Goal: Task Accomplishment & Management: Manage account settings

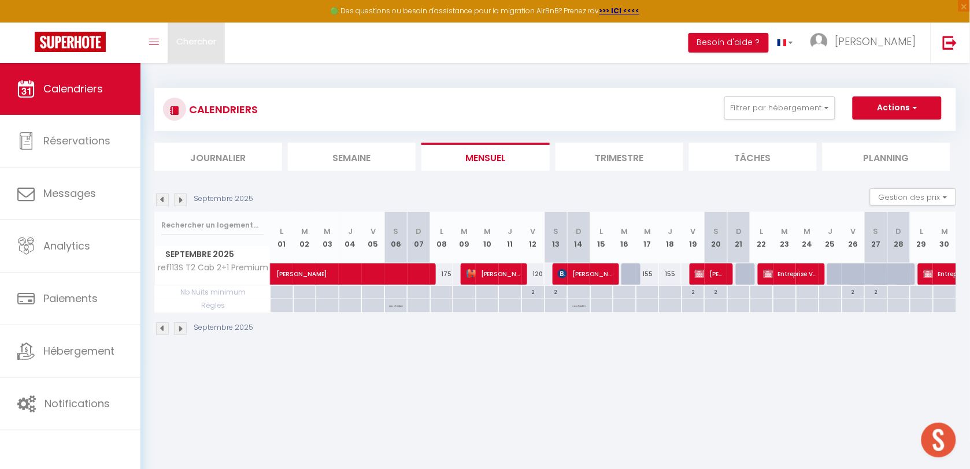
drag, startPoint x: 195, startPoint y: 47, endPoint x: 190, endPoint y: 45, distance: 6.0
click at [194, 46] on span "Chercher" at bounding box center [196, 41] width 40 height 12
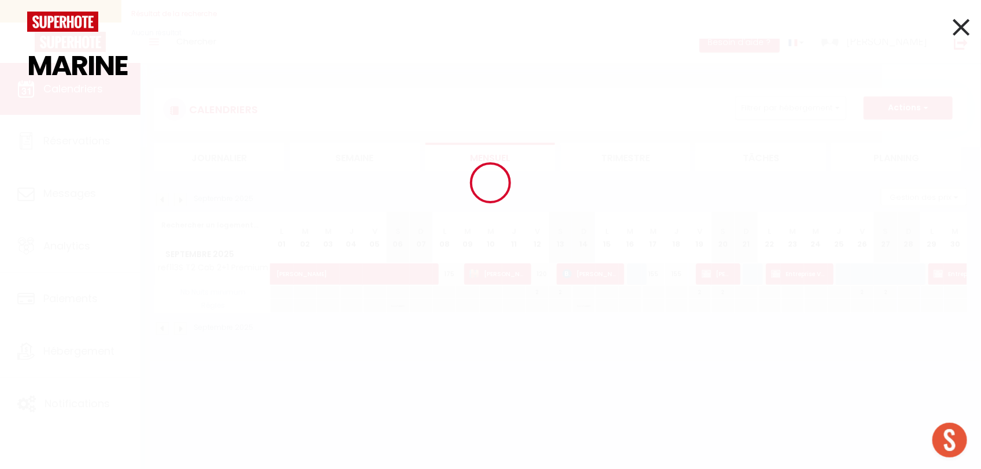
type input "MARINE"
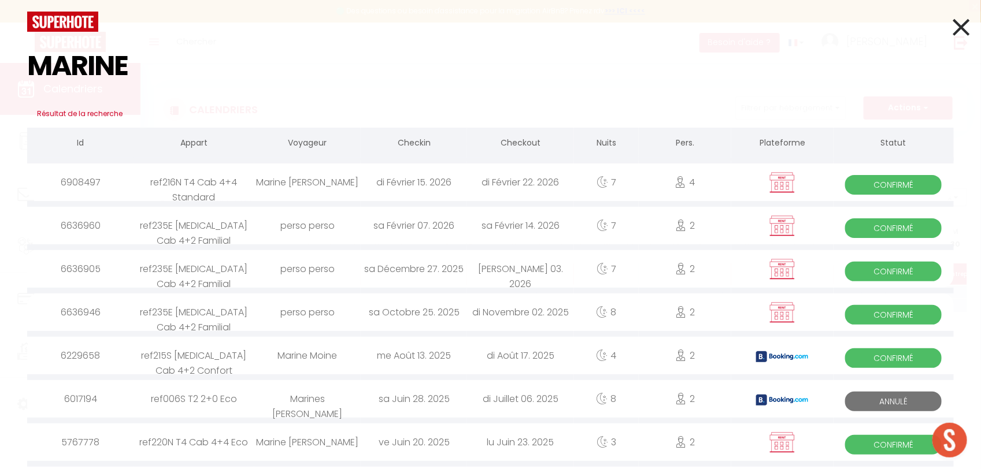
click at [957, 32] on icon at bounding box center [961, 27] width 17 height 29
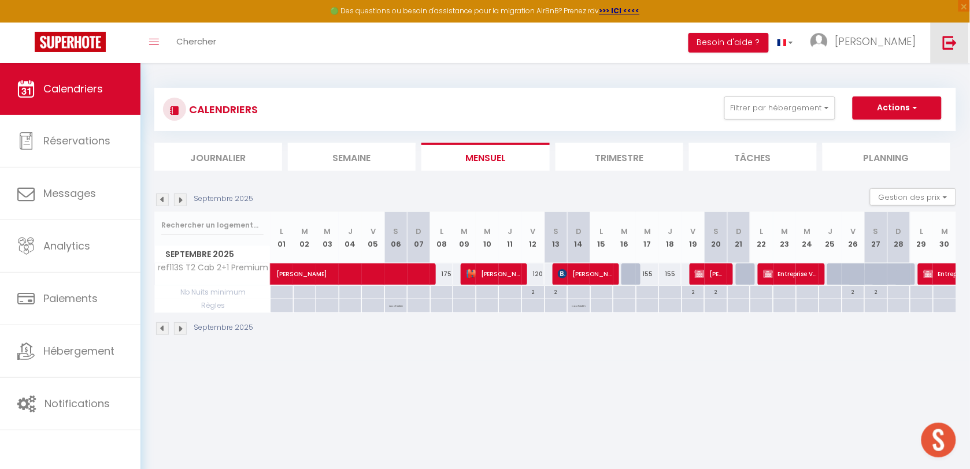
click at [947, 47] on img at bounding box center [950, 42] width 14 height 14
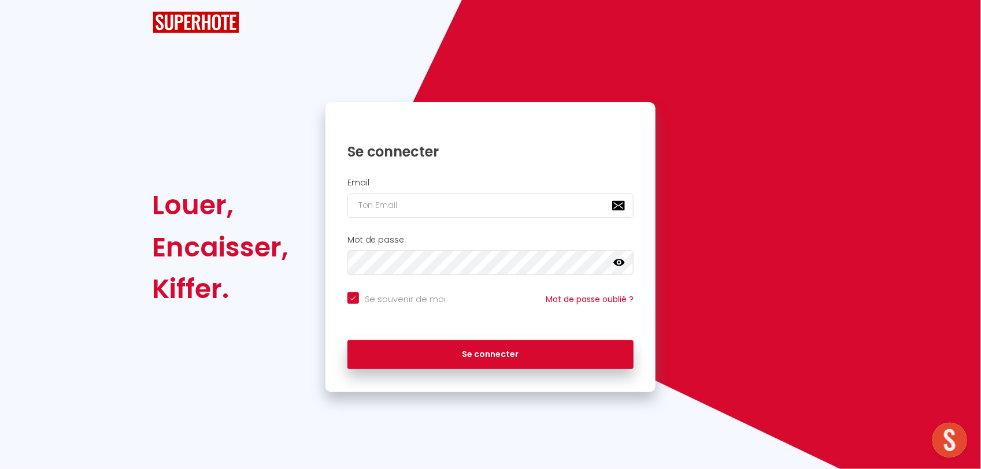
checkbox input "true"
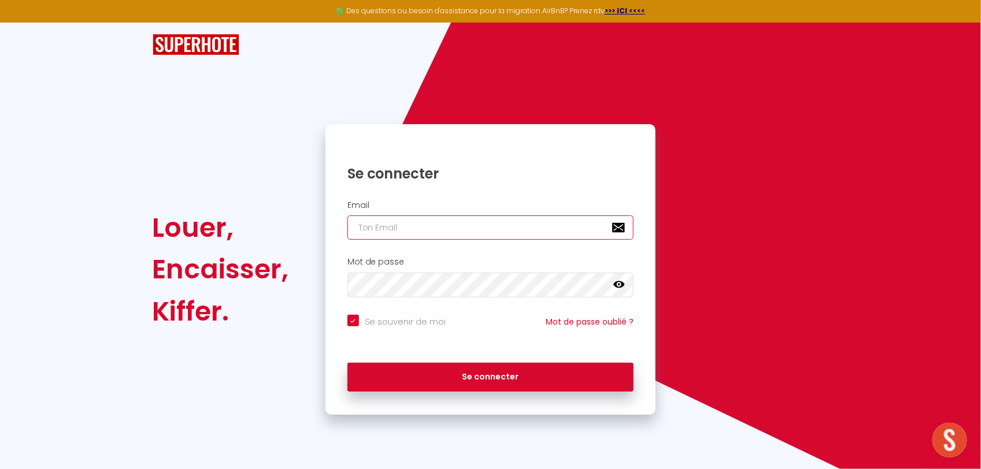
type input "[EMAIL_ADDRESS][DOMAIN_NAME]"
checkbox input "true"
click at [483, 221] on input "[EMAIL_ADDRESS][DOMAIN_NAME]" at bounding box center [490, 228] width 287 height 24
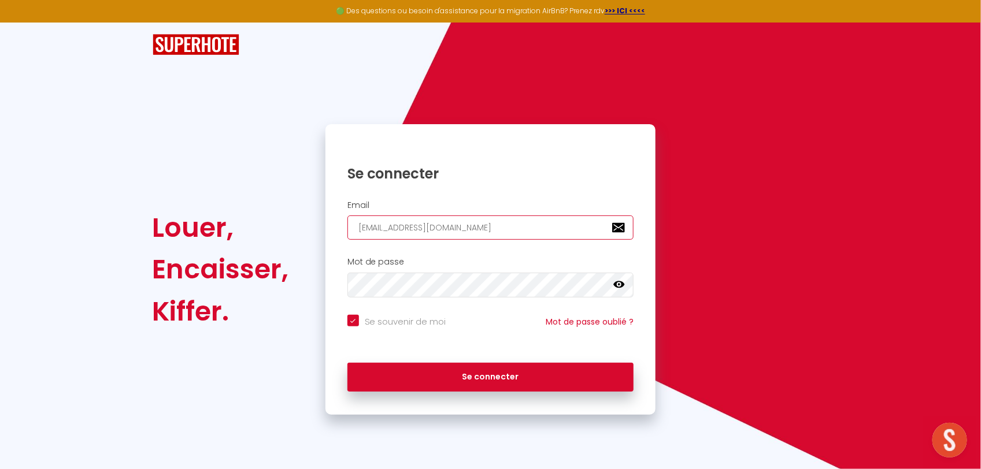
type input "[PERSON_NAME][EMAIL_ADDRESS][DOMAIN_NAME]"
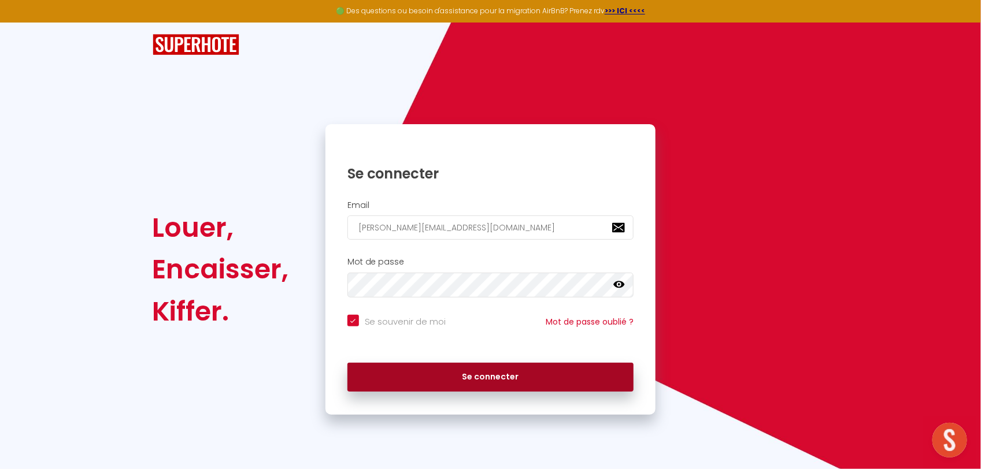
click at [446, 368] on button "Se connecter" at bounding box center [490, 377] width 287 height 29
checkbox input "true"
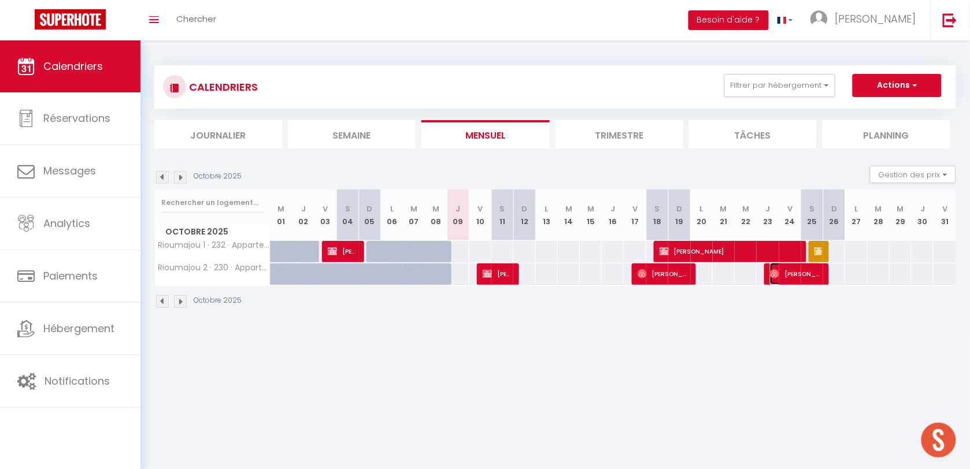
click at [795, 276] on span "[PERSON_NAME]" at bounding box center [795, 274] width 51 height 22
select select "OK"
select select "0"
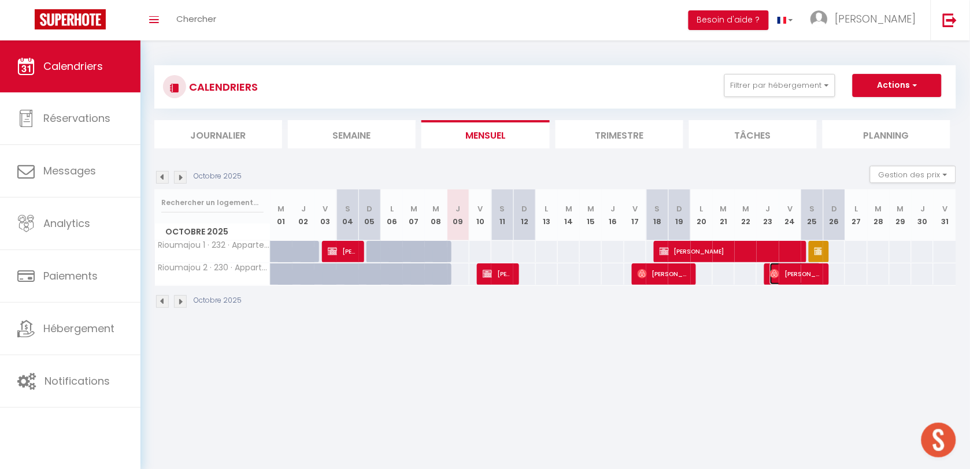
select select "1"
select select
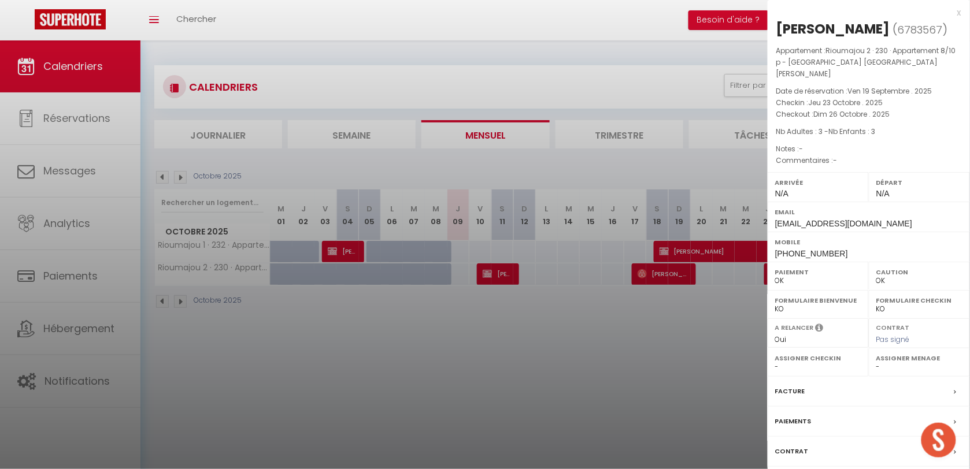
click at [703, 330] on div at bounding box center [485, 234] width 970 height 469
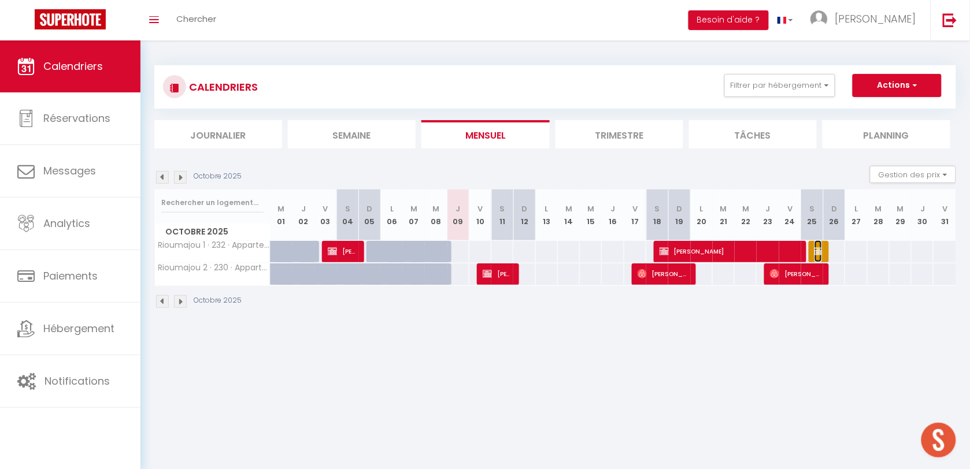
click at [815, 251] on img at bounding box center [819, 251] width 9 height 9
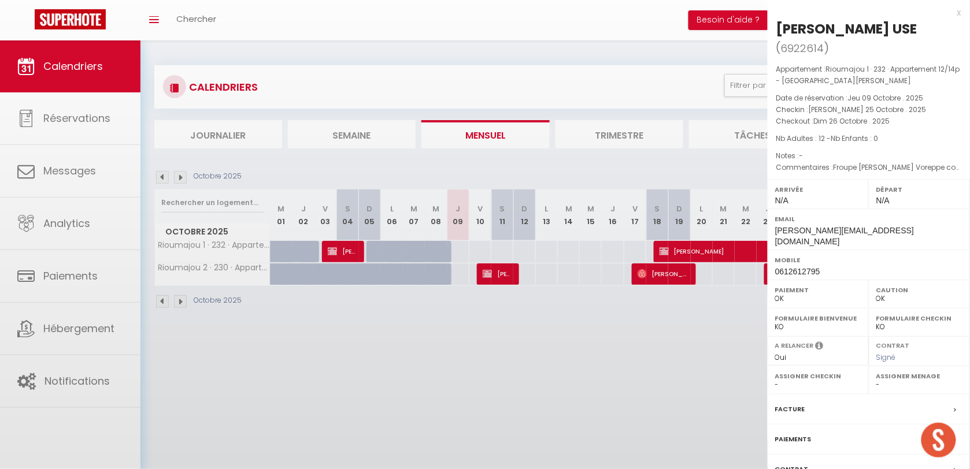
select select "KO"
select select "41210"
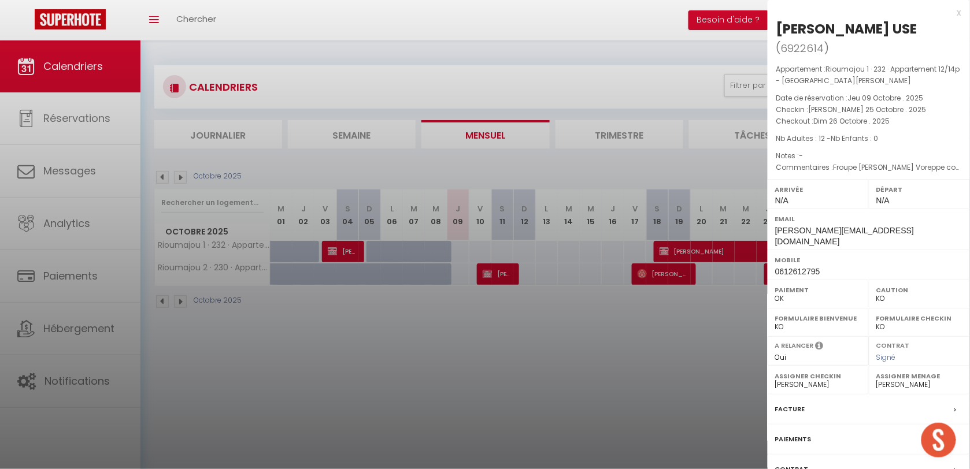
click at [700, 334] on div at bounding box center [485, 234] width 970 height 469
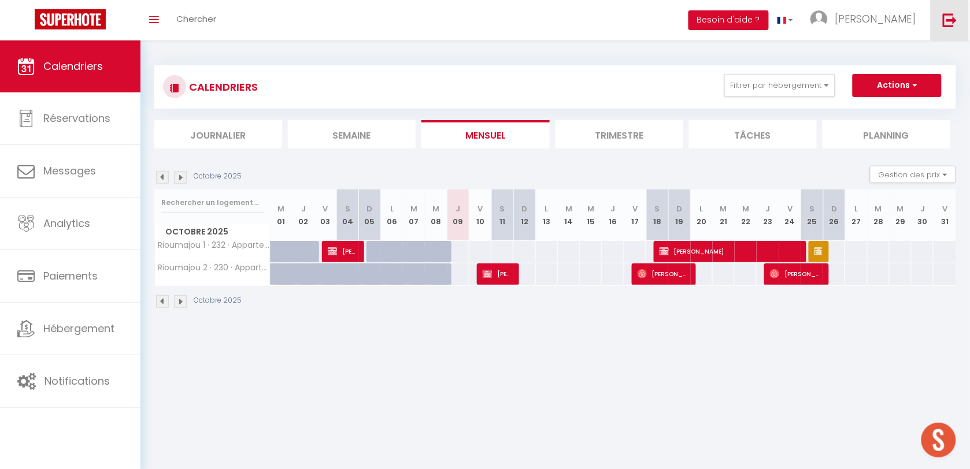
click at [961, 25] on link at bounding box center [950, 20] width 38 height 40
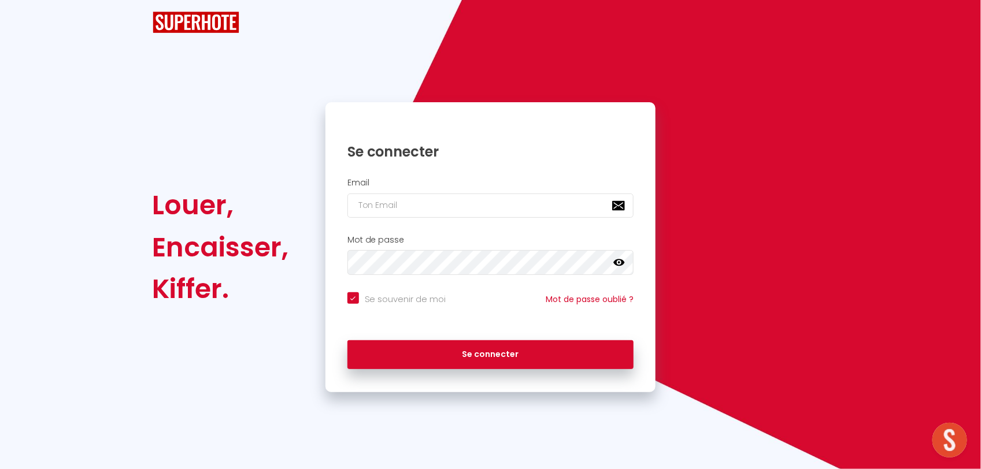
checkbox input "true"
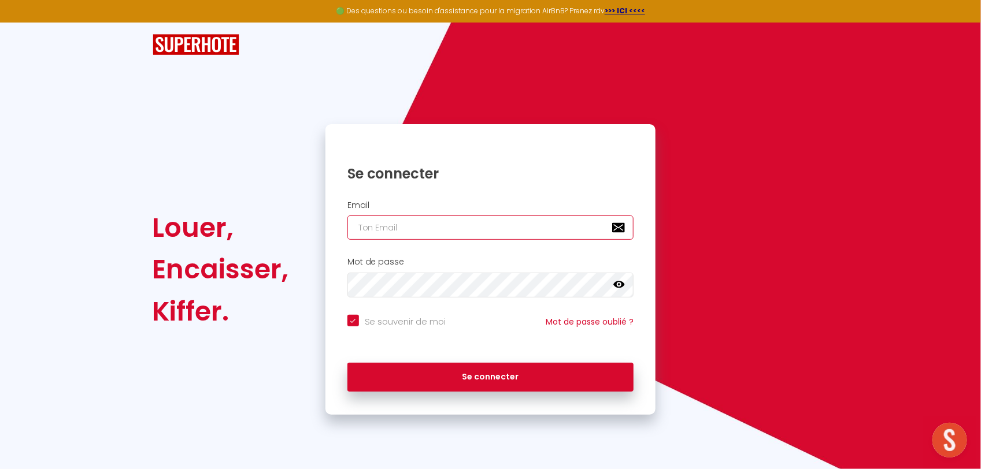
type input "[PERSON_NAME][EMAIL_ADDRESS][DOMAIN_NAME]"
checkbox input "true"
click at [391, 223] on input "[PERSON_NAME][EMAIL_ADDRESS][DOMAIN_NAME]" at bounding box center [490, 228] width 287 height 24
click at [391, 225] on input "[PERSON_NAME][EMAIL_ADDRESS][DOMAIN_NAME]" at bounding box center [490, 228] width 287 height 24
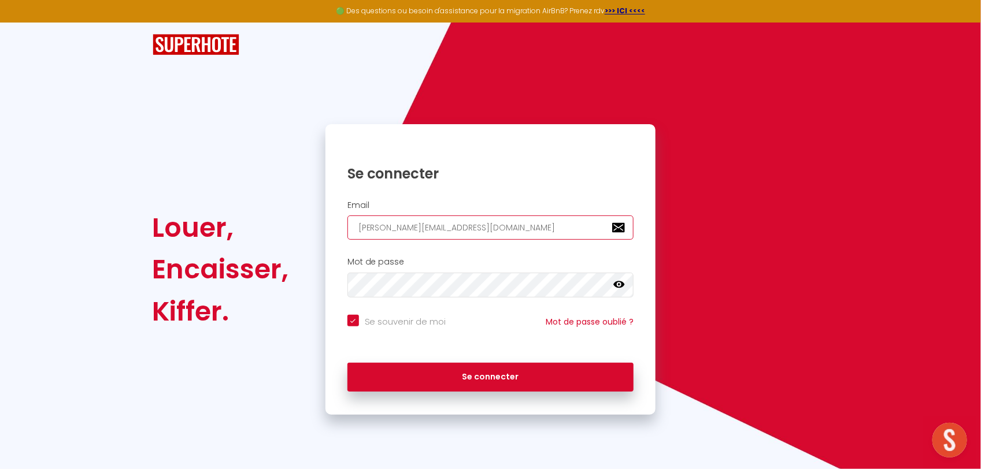
type input "[EMAIL_ADDRESS][DOMAIN_NAME]"
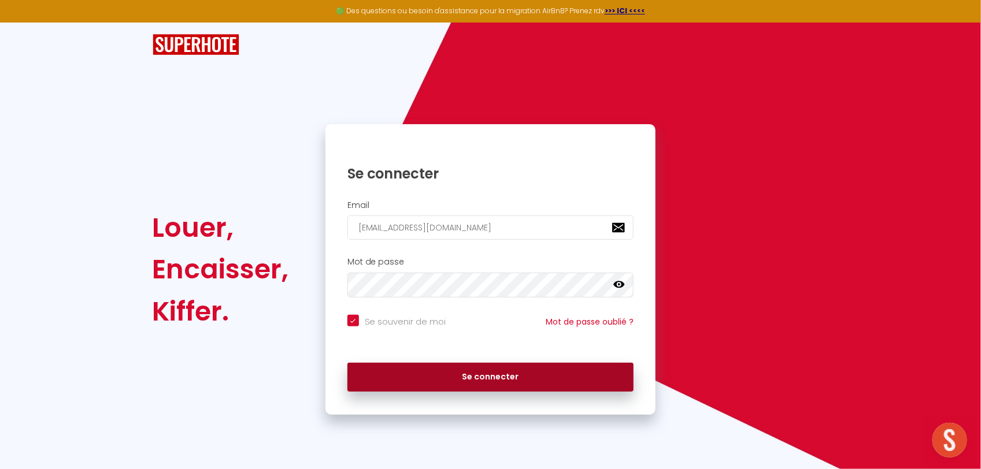
click at [386, 369] on button "Se connecter" at bounding box center [490, 377] width 287 height 29
checkbox input "true"
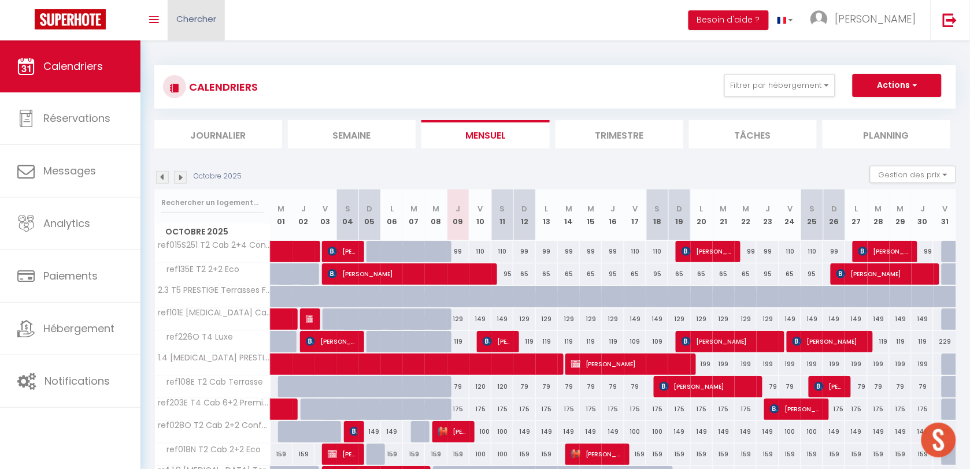
click at [176, 22] on span "Chercher" at bounding box center [196, 19] width 40 height 12
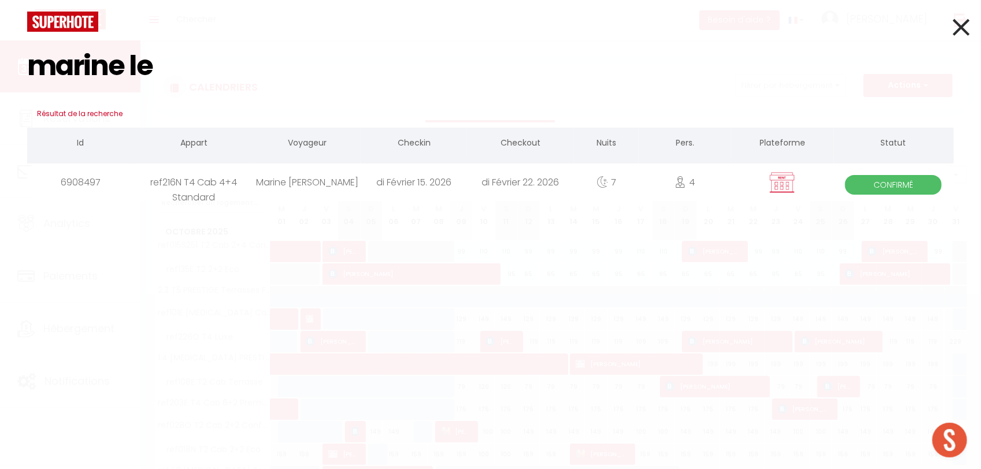
type input "marine le"
click at [361, 174] on div "di Février 15. 2026" at bounding box center [414, 183] width 106 height 38
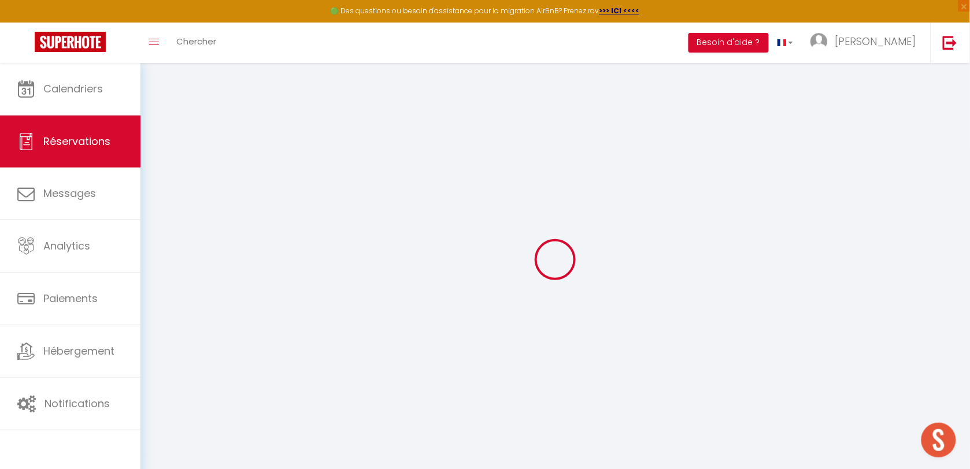
select select
checkbox input "false"
select select
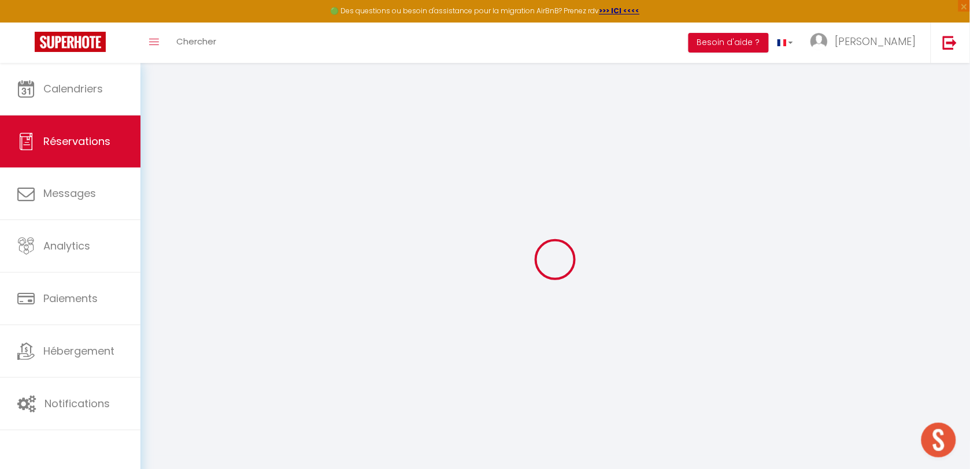
checkbox input "false"
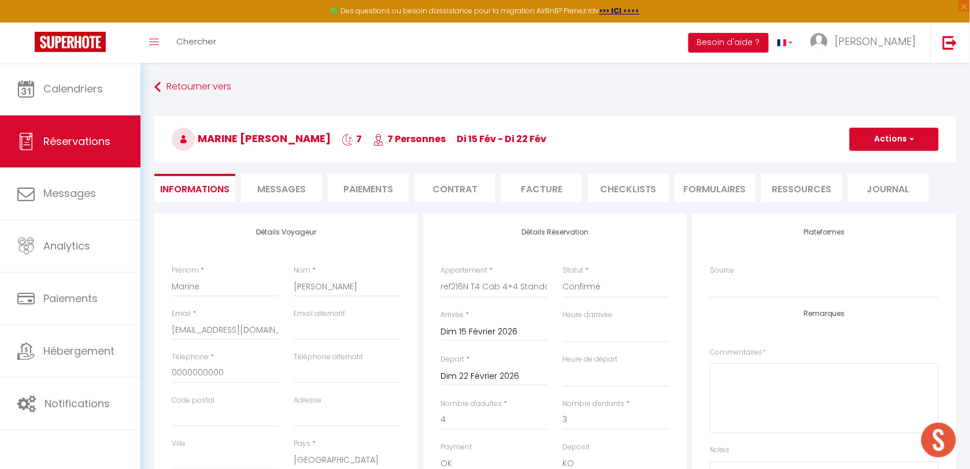
select select
checkbox input "false"
select select
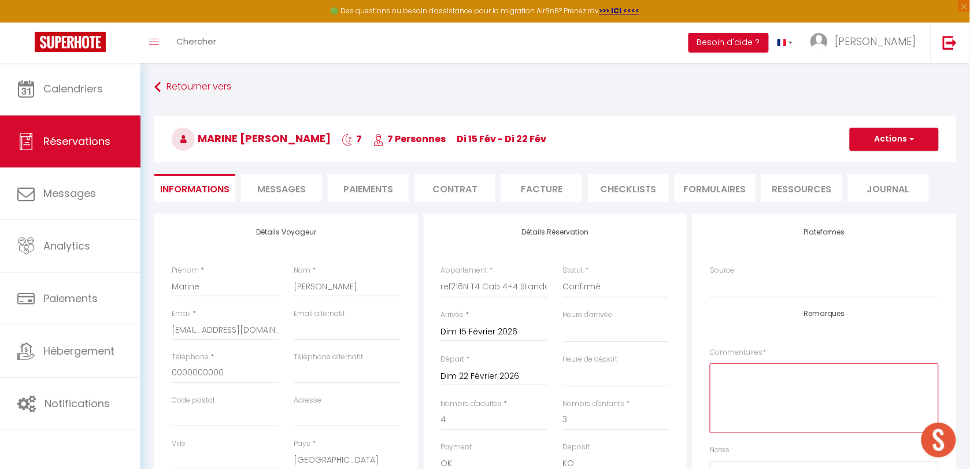
click at [770, 411] on textarea at bounding box center [824, 399] width 229 height 70
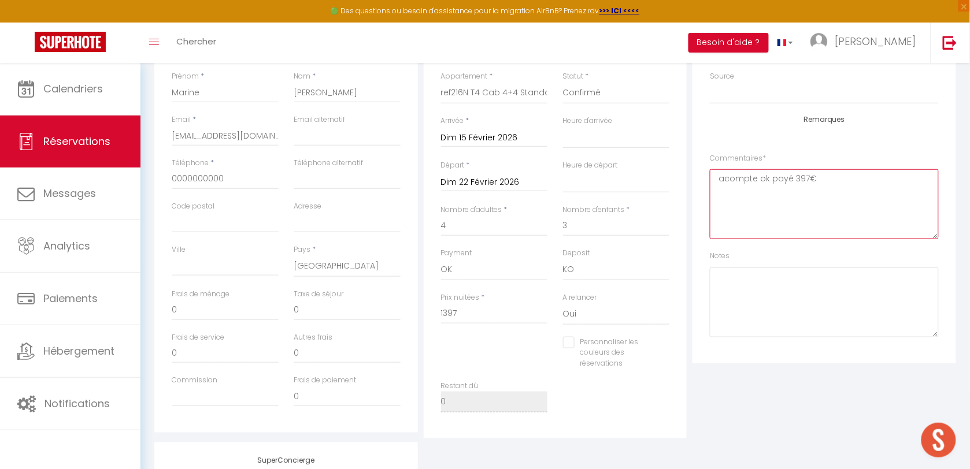
scroll to position [217, 0]
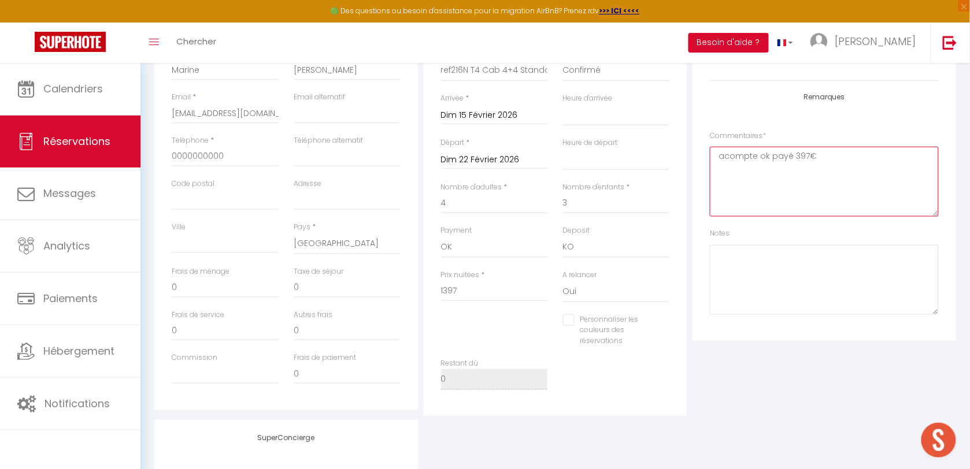
click at [864, 173] on textarea "acompte ok payé 397€" at bounding box center [824, 182] width 229 height 70
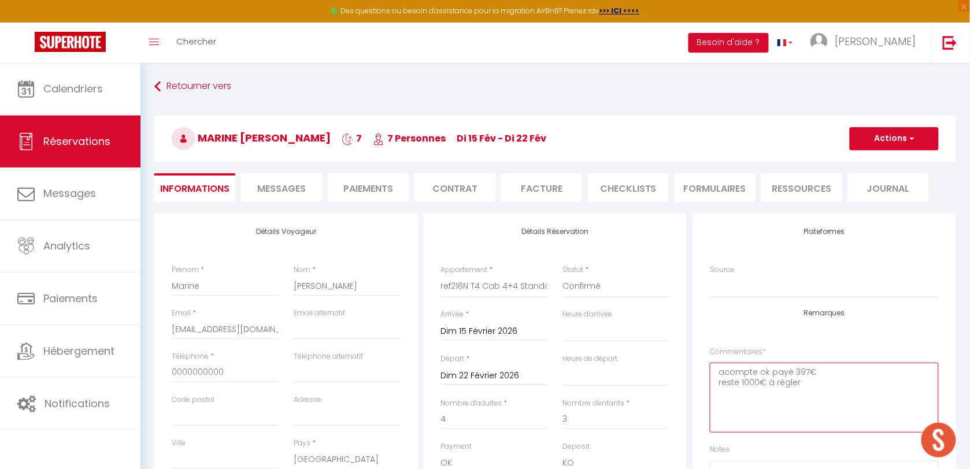
scroll to position [0, 0]
type textarea "acompte ok payé 397€ reste 1000€ à régler"
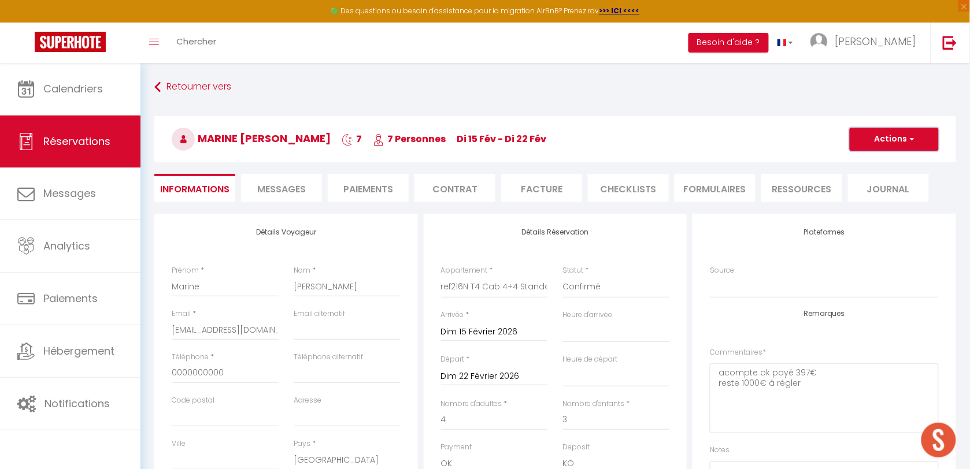
click at [911, 134] on span "button" at bounding box center [910, 139] width 7 height 10
click at [880, 164] on link "Enregistrer" at bounding box center [882, 164] width 91 height 15
select select "not_cancelled"
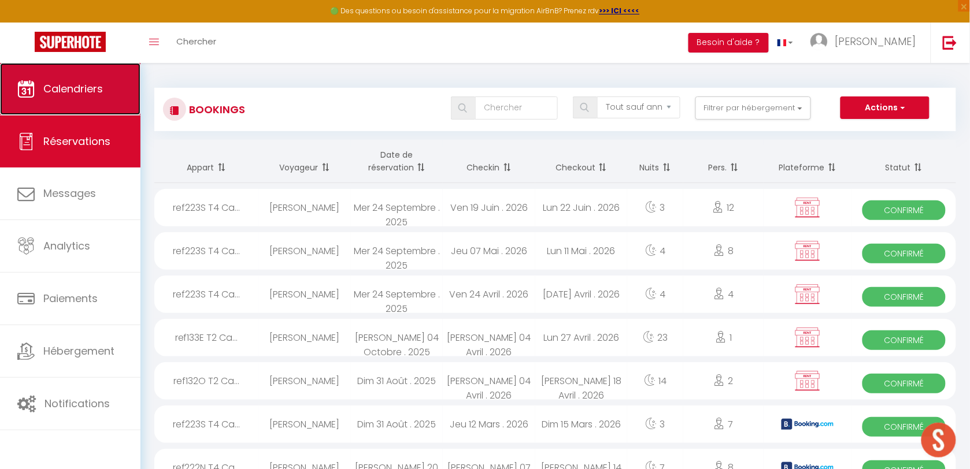
click at [60, 97] on link "Calendriers" at bounding box center [70, 89] width 140 height 52
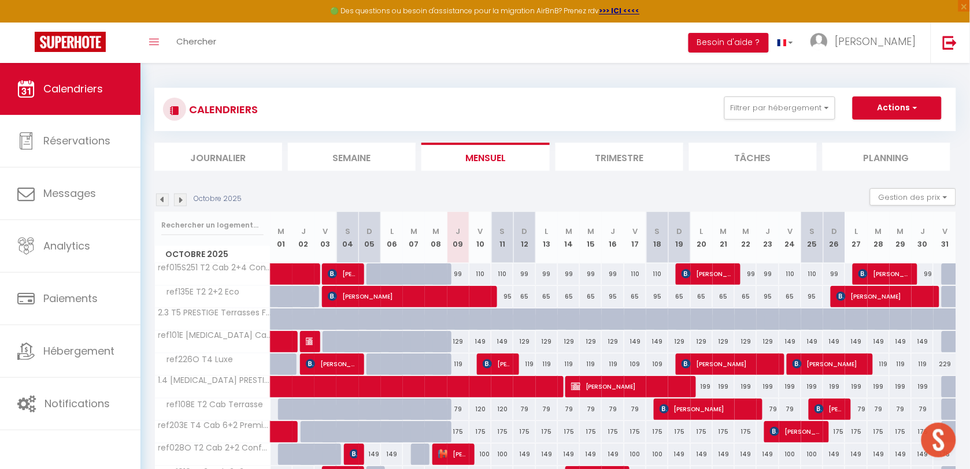
click at [900, 184] on section "Octobre 2025 Gestion des prix Nb Nuits minimum Règles Disponibilité Octobre 202…" at bounding box center [555, 477] width 802 height 600
click at [901, 195] on button "Gestion des prix" at bounding box center [913, 196] width 86 height 17
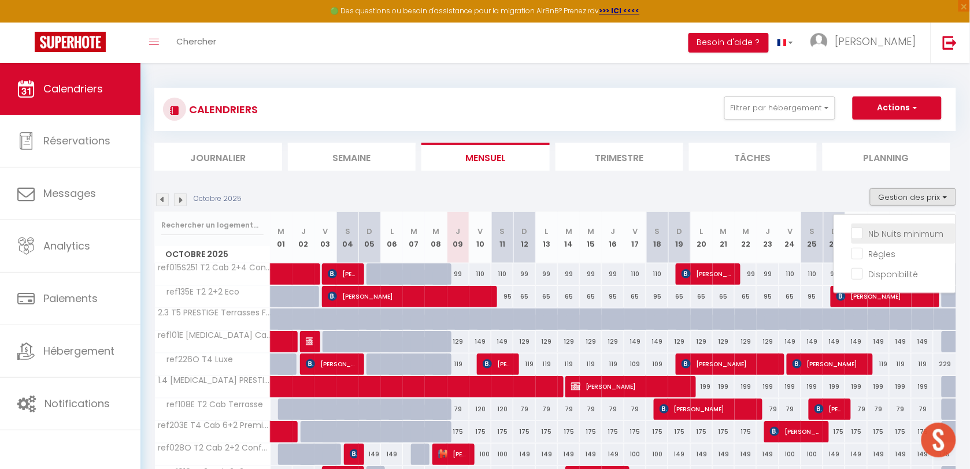
click at [878, 233] on input "Nb Nuits minimum" at bounding box center [904, 233] width 104 height 12
checkbox input "true"
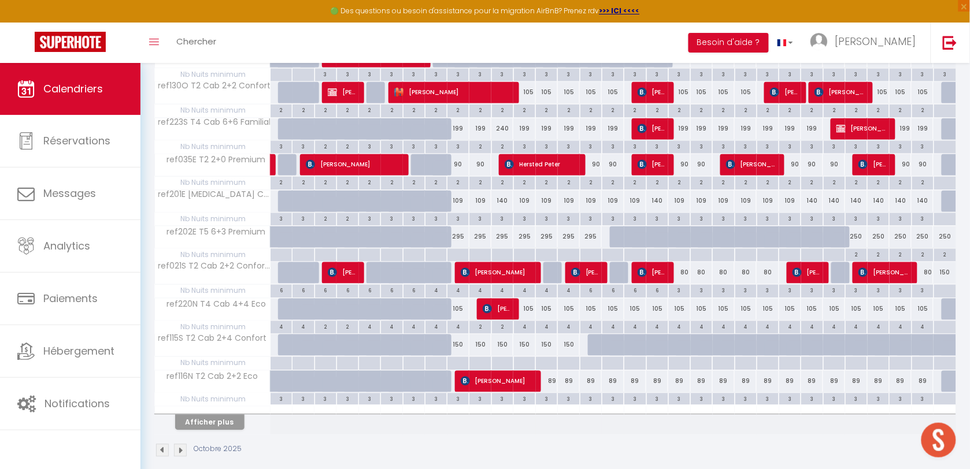
scroll to position [597, 0]
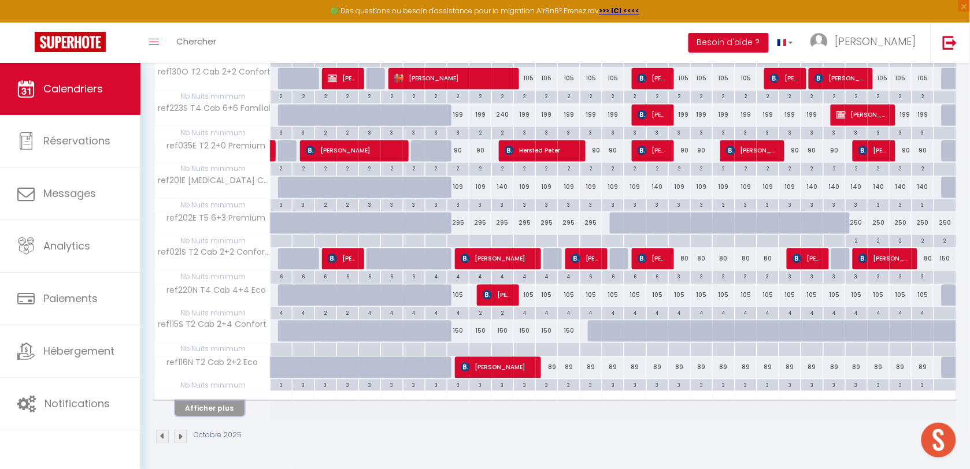
click at [238, 409] on button "Afficher plus" at bounding box center [209, 409] width 69 height 16
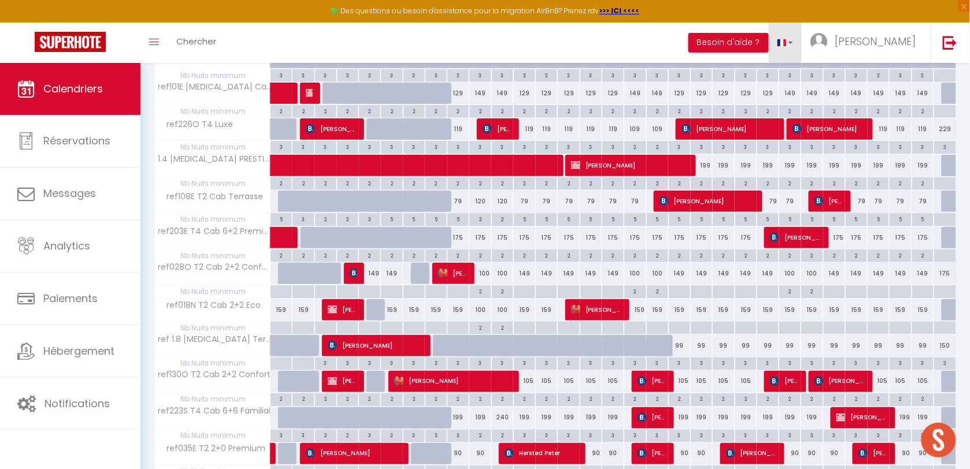
scroll to position [0, 0]
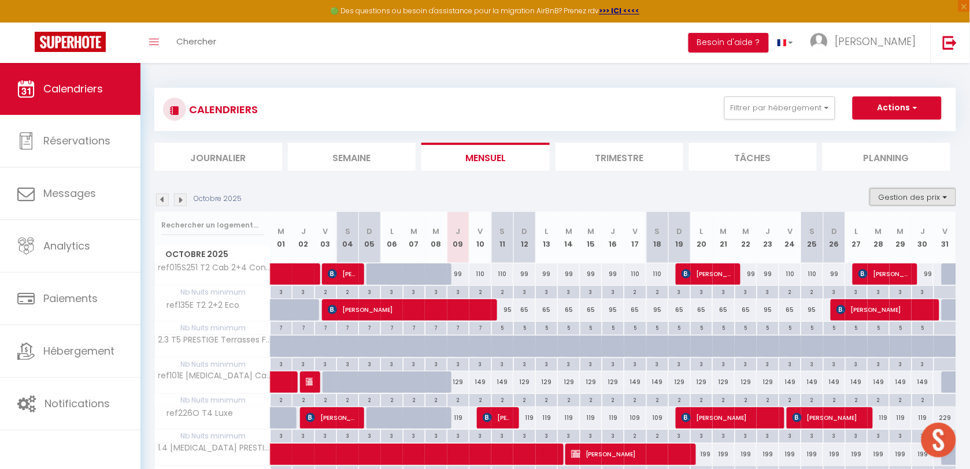
click at [887, 197] on button "Gestion des prix" at bounding box center [913, 196] width 86 height 17
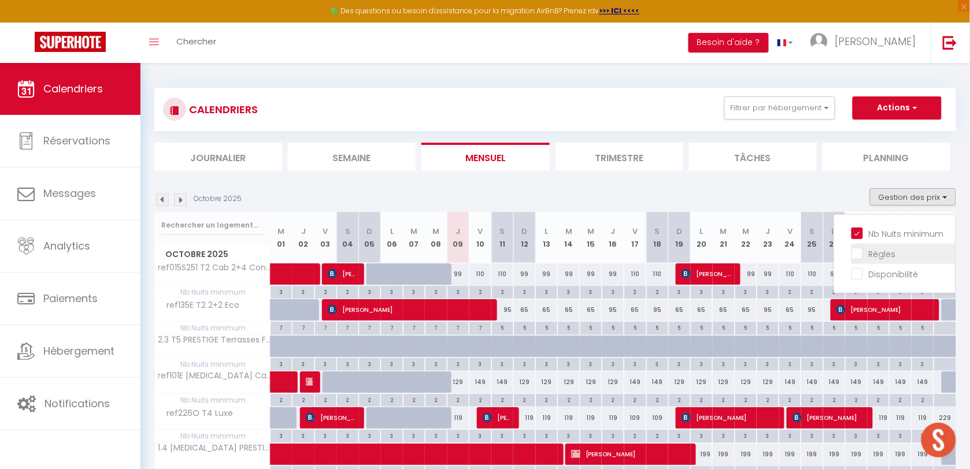
click at [859, 250] on input "Règles" at bounding box center [904, 253] width 104 height 12
checkbox input "true"
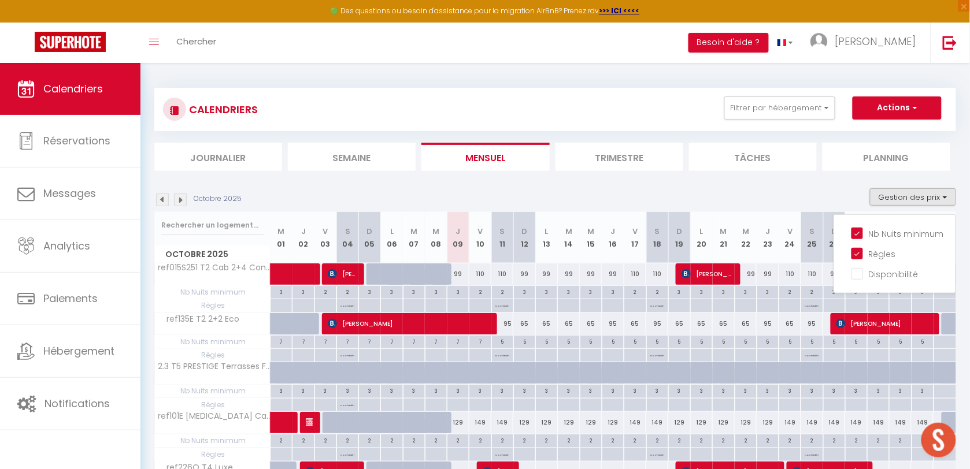
click at [760, 193] on div "Octobre 2025 Gestion des prix Nb Nuits minimum Règles Disponibilité" at bounding box center [555, 200] width 802 height 24
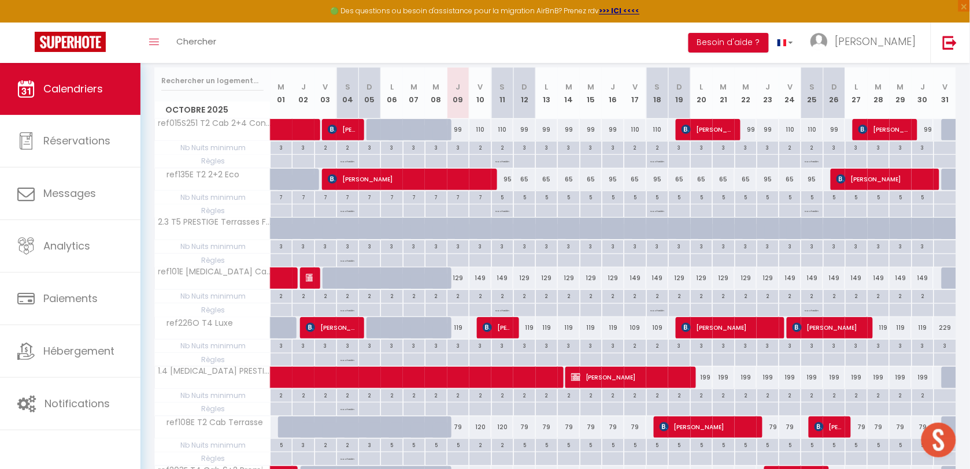
scroll to position [217, 0]
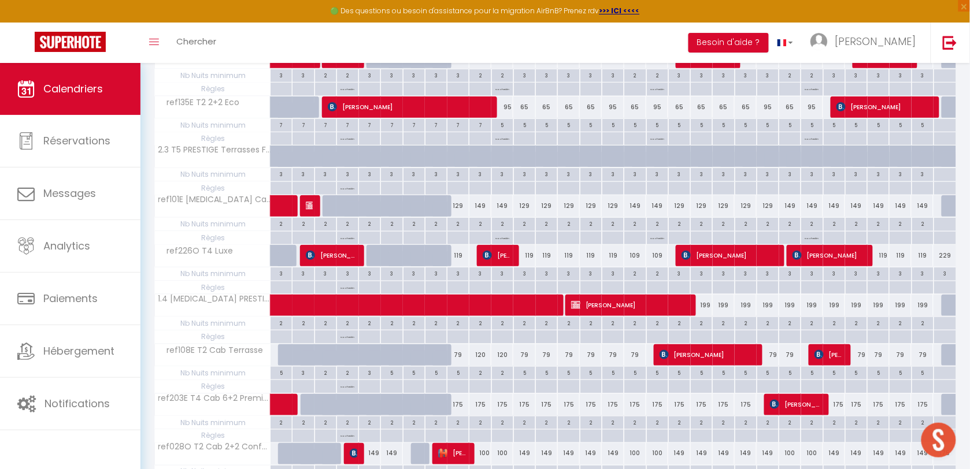
click at [944, 279] on div "3" at bounding box center [945, 273] width 22 height 11
type input "3"
type input "Ven 31 Octobre 2025"
type input "[PERSON_NAME] 01 Novembre 2025"
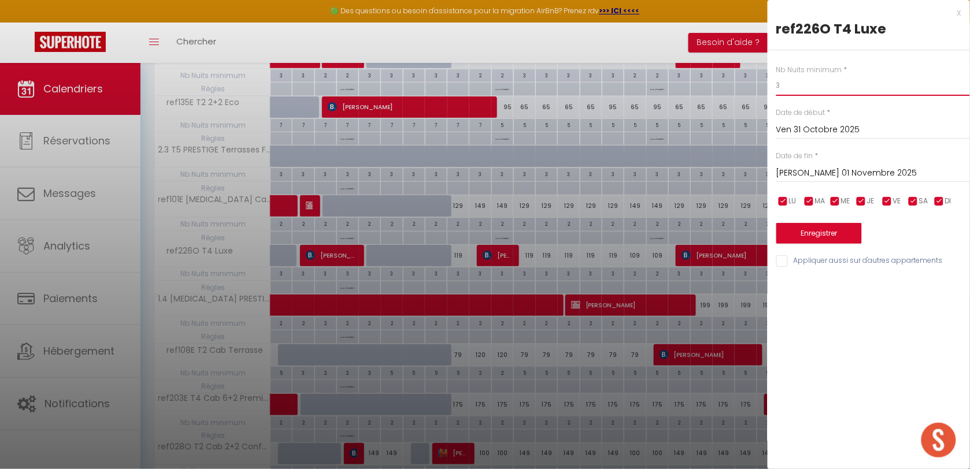
click at [805, 94] on input "3" at bounding box center [873, 85] width 194 height 21
type input "2"
click at [853, 234] on button "Enregistrer" at bounding box center [819, 233] width 86 height 21
click at [791, 249] on div "Nb Nuits minimum * 2 Date de début * Ven 31 Octobre 2025 < [DATE] > Dim Lun Mar…" at bounding box center [869, 159] width 202 height 219
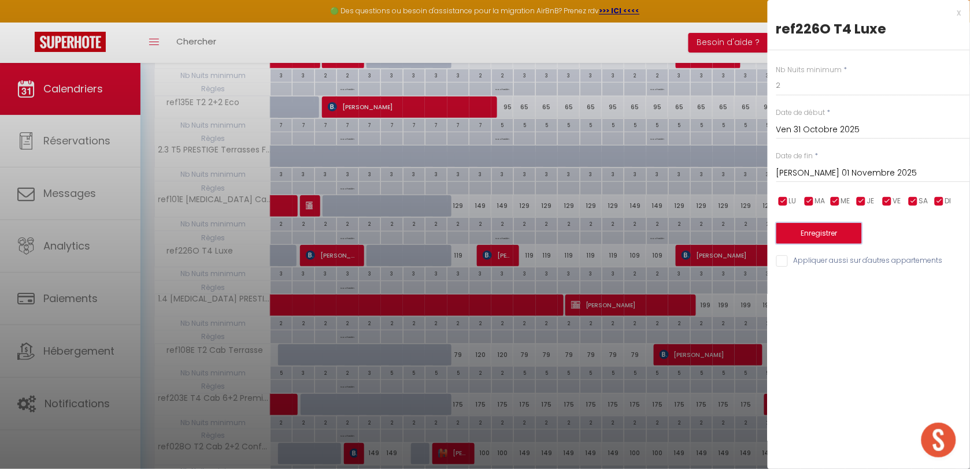
click at [797, 237] on button "Enregistrer" at bounding box center [819, 233] width 86 height 21
click at [798, 233] on button "Enregistrer" at bounding box center [819, 233] width 86 height 21
click at [811, 230] on button "Enregistrer" at bounding box center [819, 233] width 86 height 21
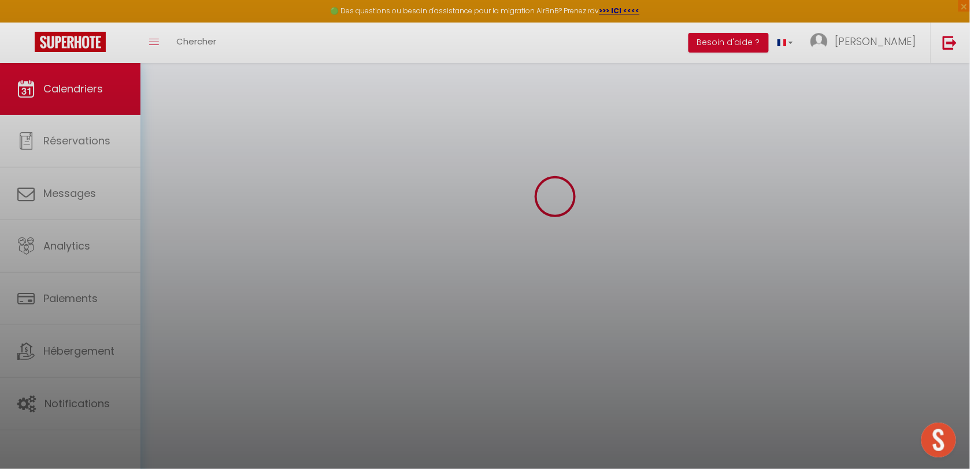
click at [831, 264] on div at bounding box center [485, 234] width 970 height 469
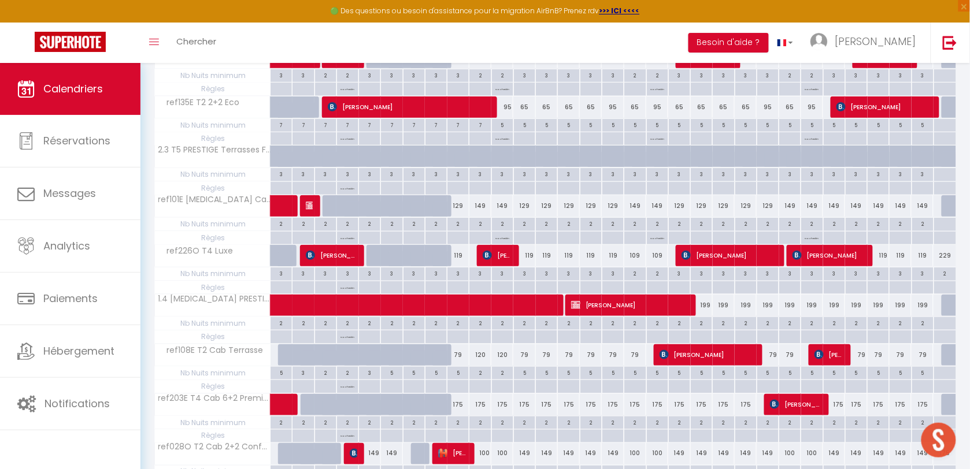
scroll to position [289, 0]
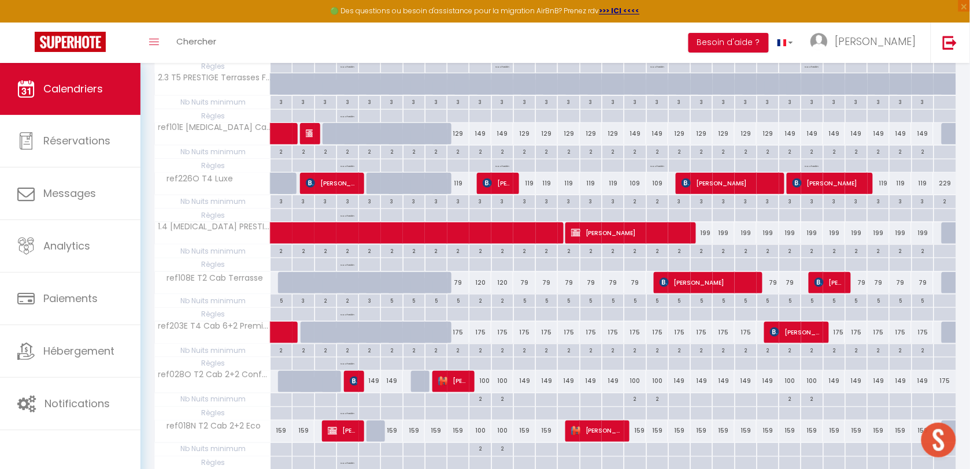
click at [760, 305] on div "5" at bounding box center [767, 300] width 21 height 11
type input "5"
type input "Jeu 23 Octobre 2025"
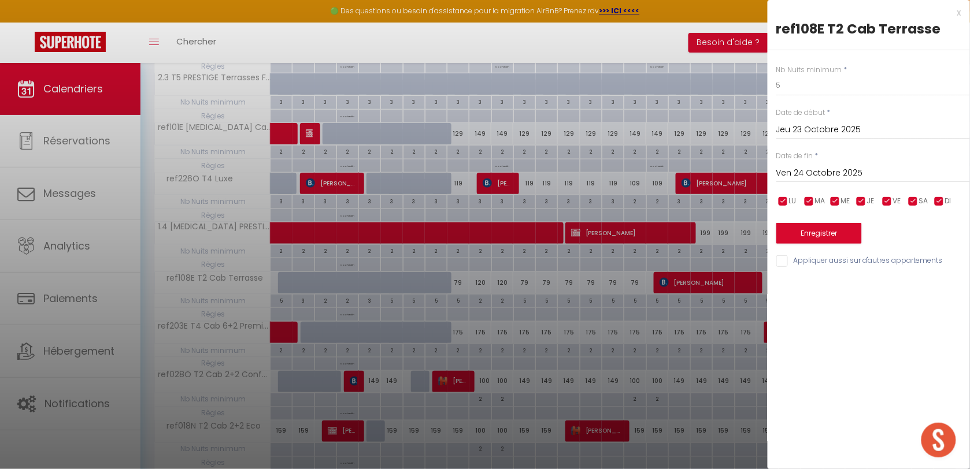
click at [813, 166] on input "Ven 24 Octobre 2025" at bounding box center [873, 173] width 194 height 15
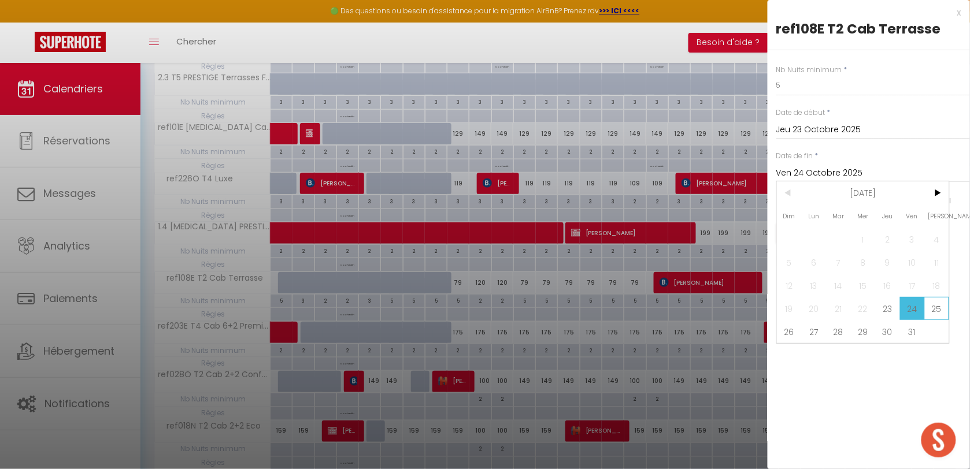
click at [940, 302] on span "25" at bounding box center [936, 308] width 25 height 23
type input "[PERSON_NAME] 25 Octobre 2025"
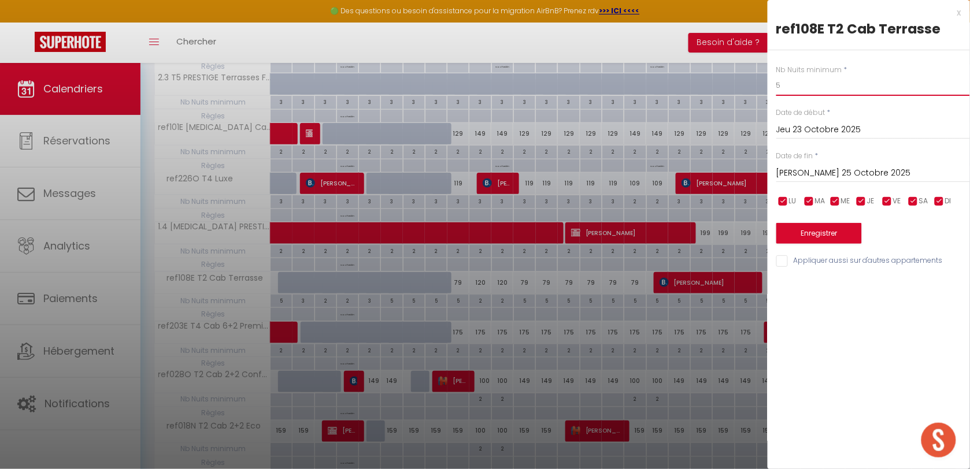
click at [802, 82] on input "5" at bounding box center [873, 85] width 194 height 21
type input "2"
click at [805, 233] on button "Enregistrer" at bounding box center [819, 233] width 86 height 21
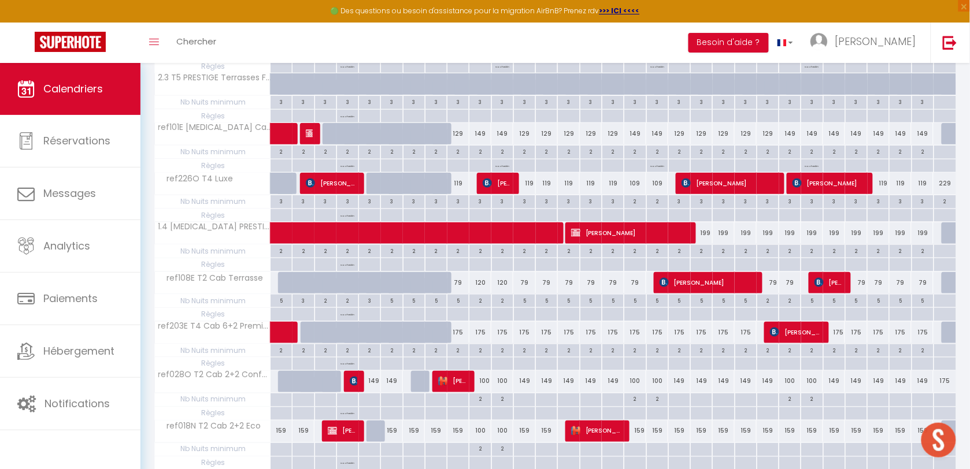
click at [458, 182] on div "119" at bounding box center [458, 183] width 22 height 21
type input "119"
select select "1"
type input "Jeu 09 Octobre 2025"
type input "Ven 10 Octobre 2025"
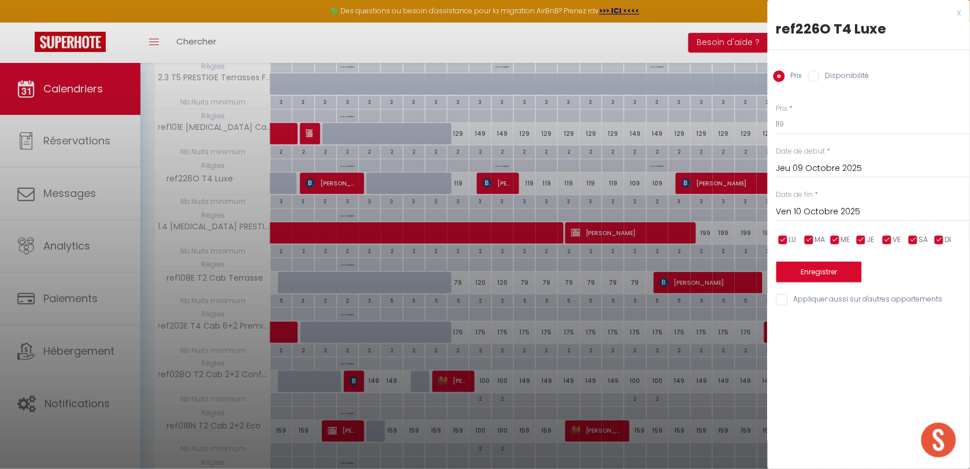
click at [833, 74] on label "Disponibilité" at bounding box center [845, 77] width 50 height 13
click at [820, 74] on input "Disponibilité" at bounding box center [814, 77] width 12 height 12
radio input "true"
radio input "false"
click at [816, 127] on select "Disponible Indisponible" at bounding box center [873, 125] width 194 height 22
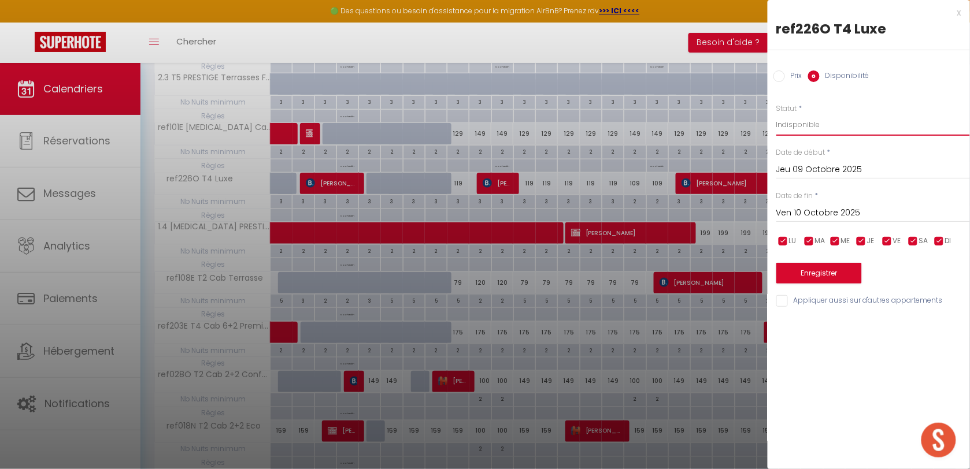
click at [776, 114] on select "Disponible Indisponible" at bounding box center [873, 125] width 194 height 22
click at [811, 269] on button "Enregistrer" at bounding box center [819, 273] width 86 height 21
click at [811, 276] on button "Enregistrer" at bounding box center [819, 273] width 86 height 21
click at [811, 275] on button "Enregistrer" at bounding box center [819, 273] width 86 height 21
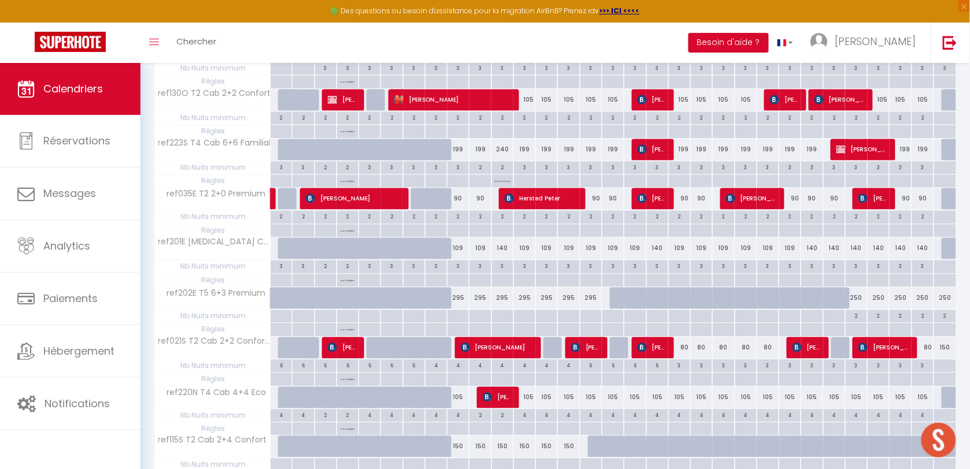
scroll to position [723, 0]
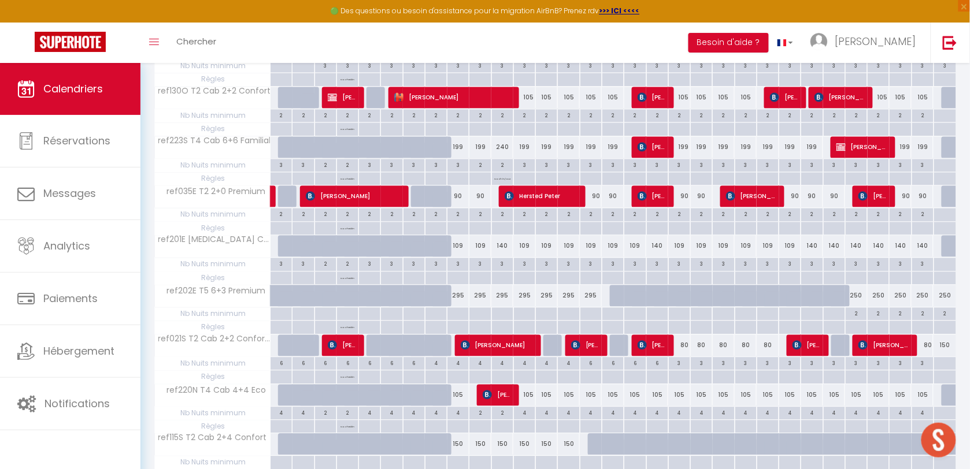
click at [473, 269] on div "3" at bounding box center [479, 263] width 21 height 11
type input "3"
type input "Ven 10 Octobre 2025"
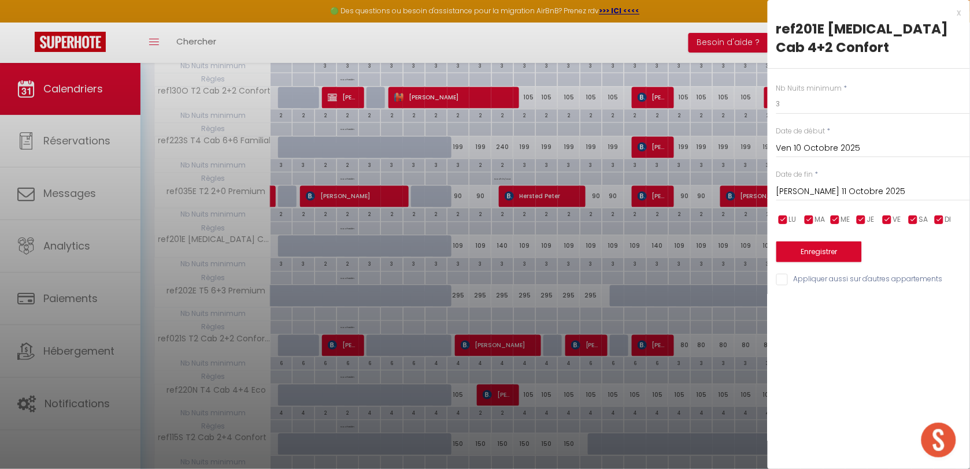
click at [853, 184] on input "[PERSON_NAME] 11 Octobre 2025" at bounding box center [873, 191] width 194 height 15
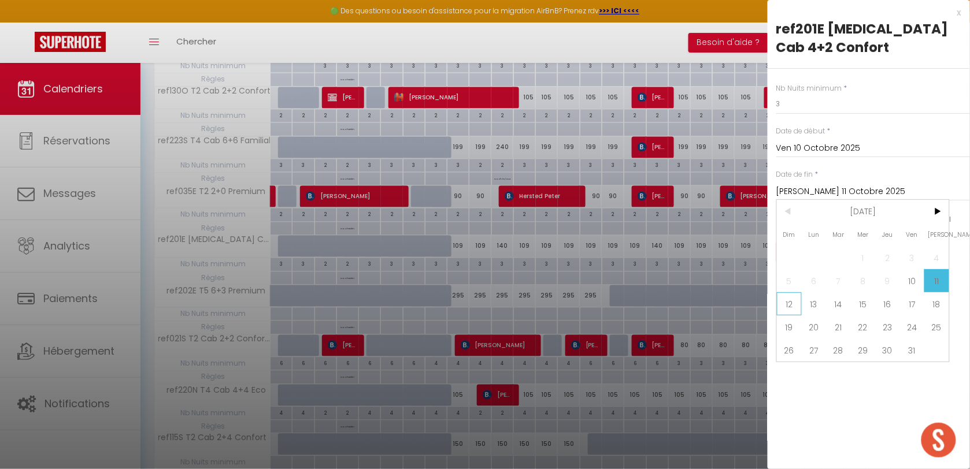
click at [790, 293] on span "12" at bounding box center [789, 304] width 25 height 23
type input "Dim 12 Octobre 2025"
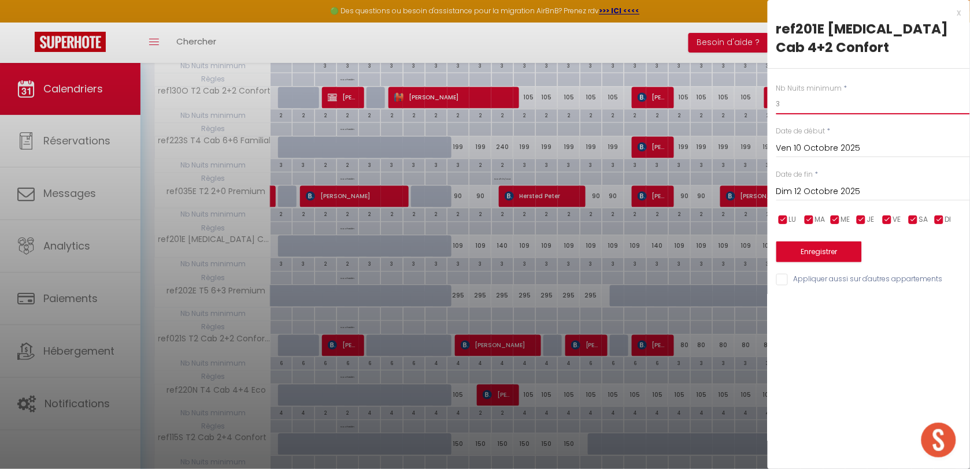
click at [801, 94] on input "3" at bounding box center [873, 104] width 194 height 21
type input "2"
click at [839, 242] on button "Enregistrer" at bounding box center [819, 252] width 86 height 21
